Goal: Task Accomplishment & Management: Manage account settings

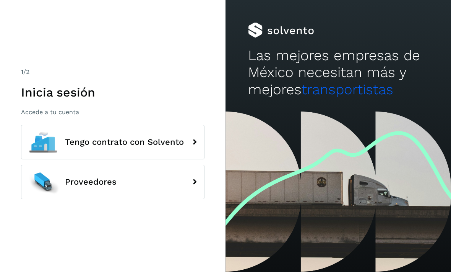
scroll to position [26, 0]
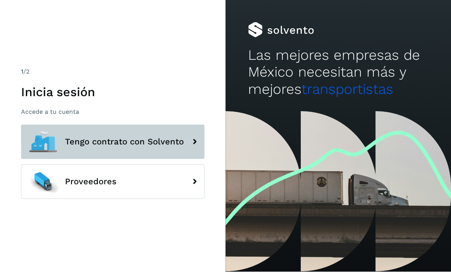
click at [86, 125] on button "Tengo contrato con Solvento" at bounding box center [113, 142] width 184 height 34
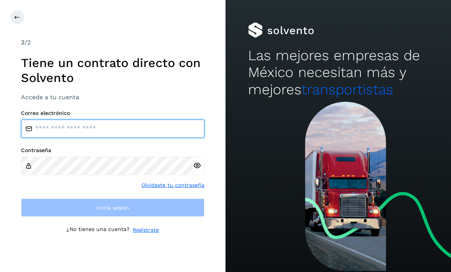
click at [98, 119] on input "email" at bounding box center [113, 128] width 184 height 18
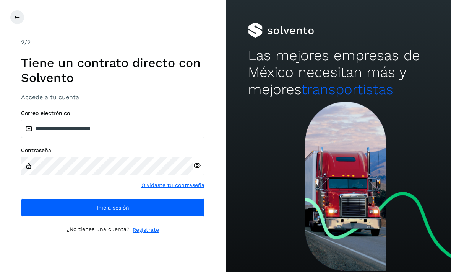
click at [195, 161] on icon at bounding box center [197, 165] width 8 height 8
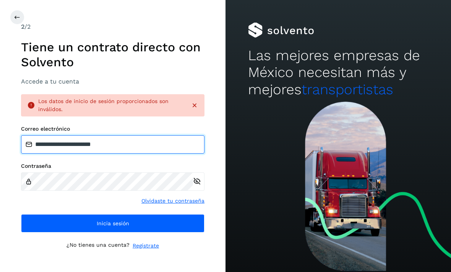
click at [78, 135] on input "**********" at bounding box center [113, 144] width 184 height 18
type input "**********"
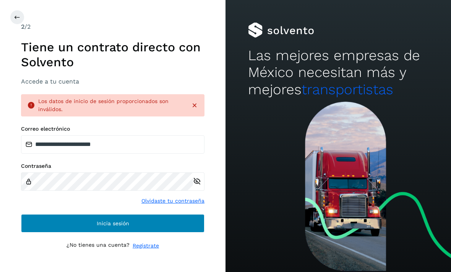
click at [30, 214] on button "Inicia sesión" at bounding box center [113, 223] width 184 height 18
click at [34, 214] on button "Inicia sesión" at bounding box center [113, 223] width 184 height 18
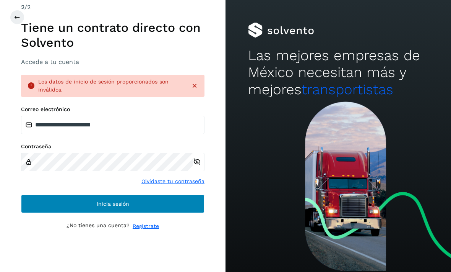
click at [43, 194] on button "Inicia sesión" at bounding box center [113, 203] width 184 height 18
click at [46, 194] on button "Inicia sesión" at bounding box center [113, 203] width 184 height 18
click at [44, 194] on button "Inicia sesión" at bounding box center [113, 203] width 184 height 18
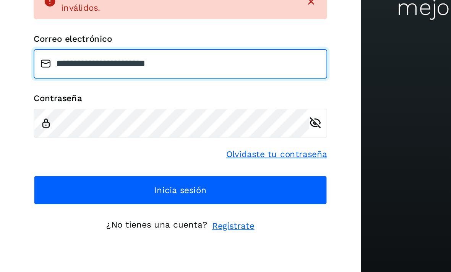
click at [197, 115] on input "**********" at bounding box center [113, 124] width 184 height 18
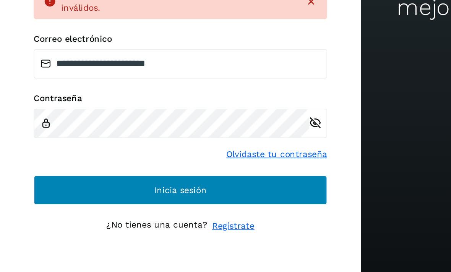
click at [36, 194] on button "Inicia sesión" at bounding box center [113, 203] width 184 height 18
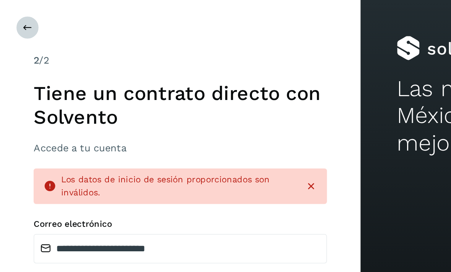
click at [16, 17] on icon at bounding box center [17, 17] width 6 height 6
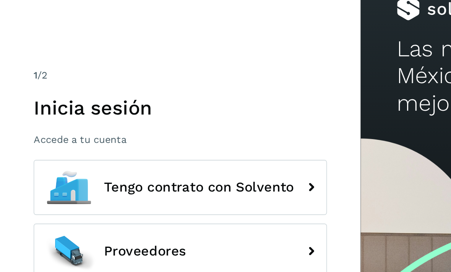
click at [29, 108] on p "Accede a tu cuenta" at bounding box center [113, 111] width 184 height 7
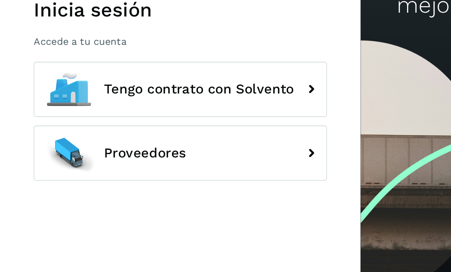
scroll to position [25, 0]
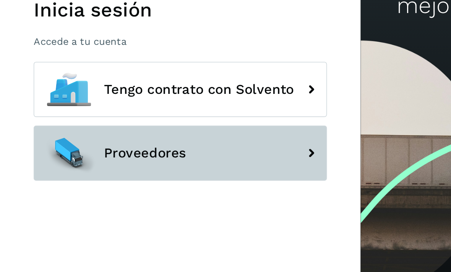
click at [33, 164] on div at bounding box center [43, 181] width 34 height 34
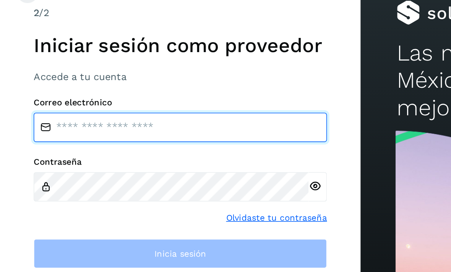
click at [44, 93] on input "email" at bounding box center [113, 102] width 184 height 18
type input "**********"
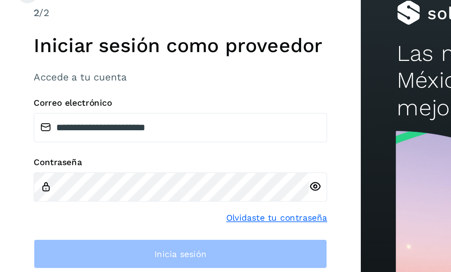
click at [199, 135] on icon at bounding box center [197, 139] width 8 height 8
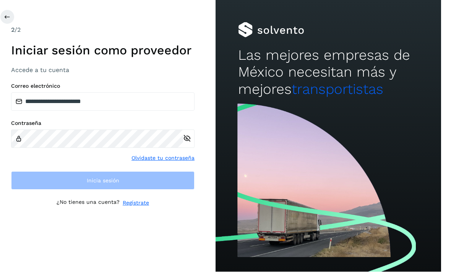
scroll to position [3, 1]
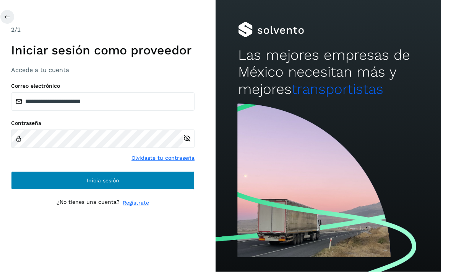
click at [20, 185] on button "Inicia sesión" at bounding box center [103, 180] width 184 height 18
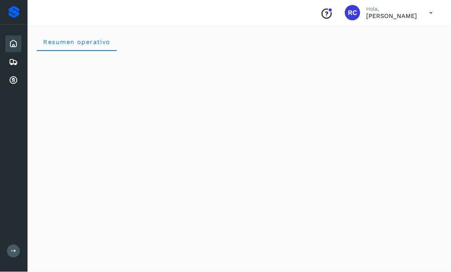
scroll to position [0, 0]
click at [12, 78] on icon at bounding box center [13, 80] width 9 height 9
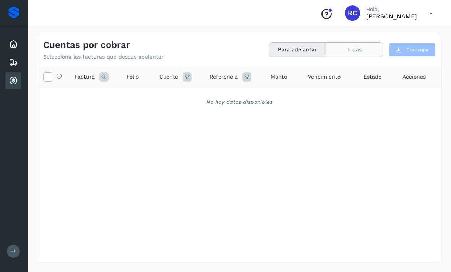
click at [351, 52] on button "Todas" at bounding box center [354, 49] width 57 height 14
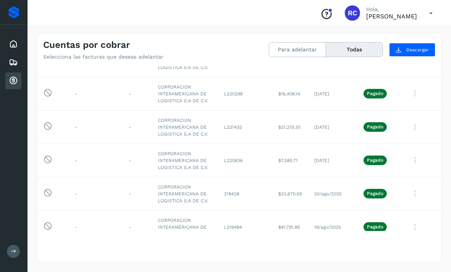
scroll to position [45, 0]
